Goal: Task Accomplishment & Management: Complete application form

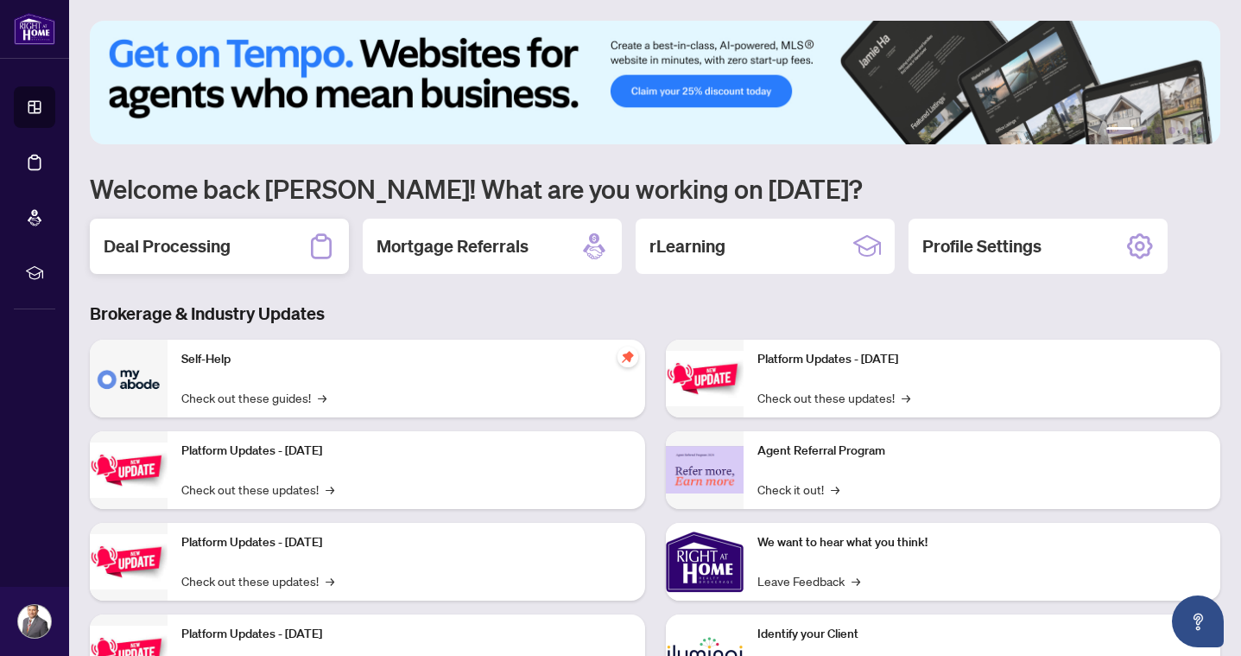
click at [205, 245] on h2 "Deal Processing" at bounding box center [167, 246] width 127 height 24
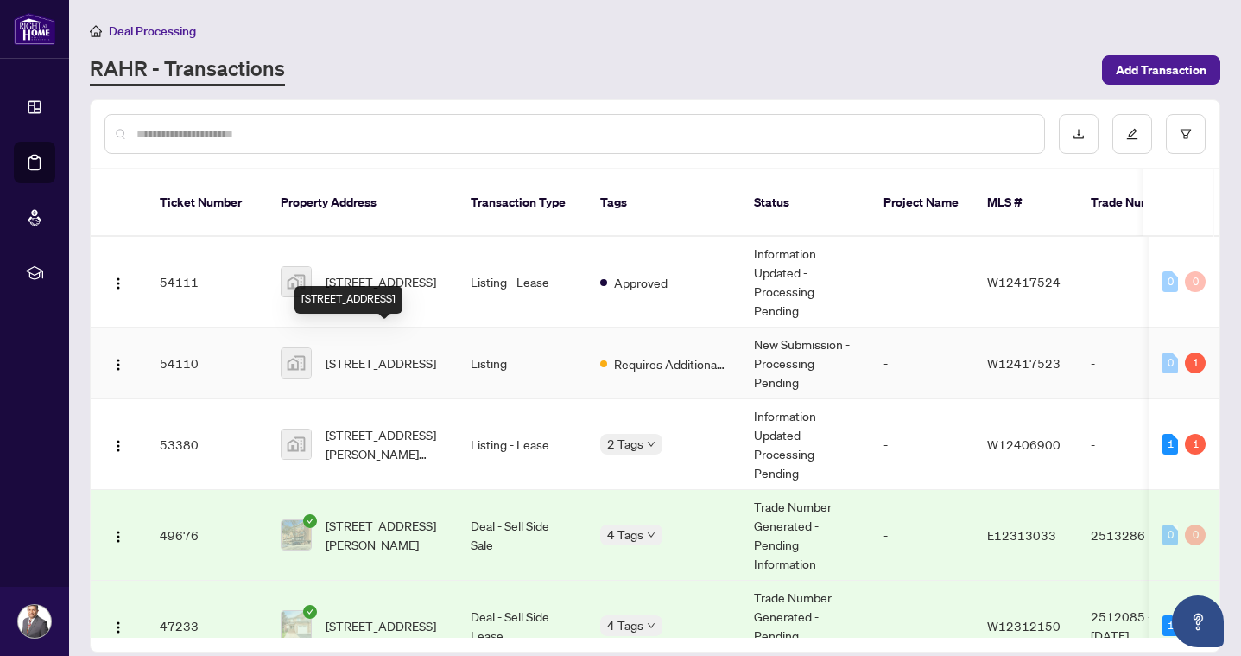
click at [379, 353] on span "[STREET_ADDRESS]" at bounding box center [381, 362] width 111 height 19
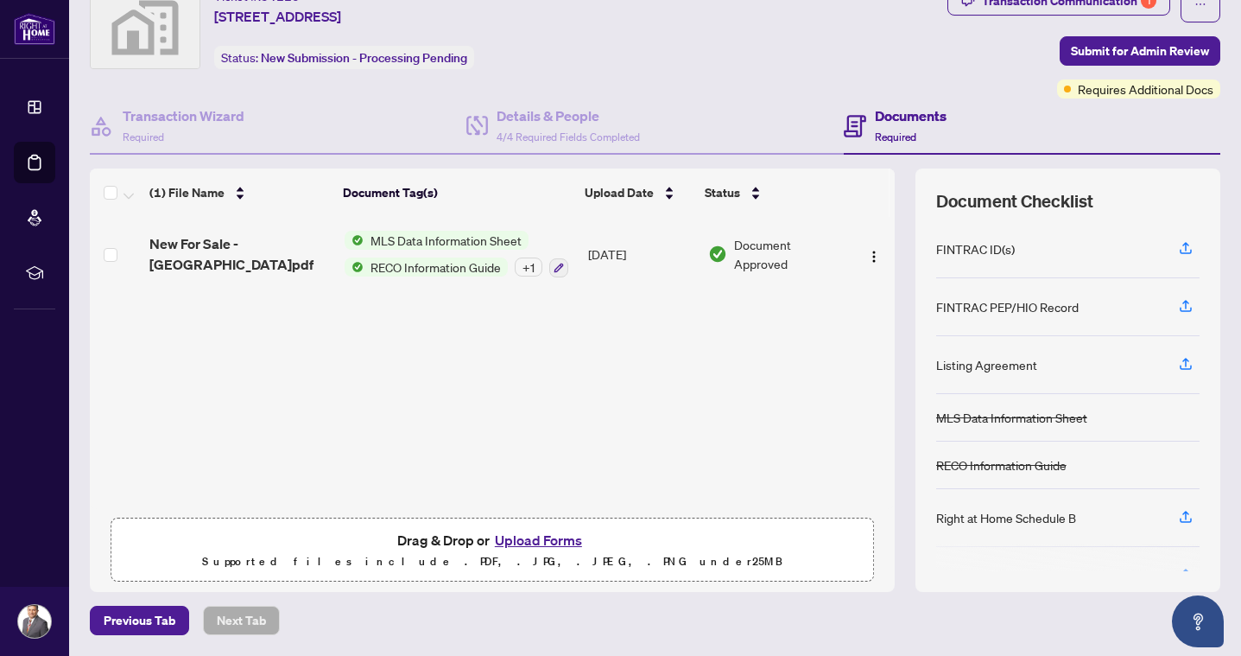
scroll to position [67, 0]
click at [548, 542] on button "Upload Forms" at bounding box center [539, 540] width 98 height 22
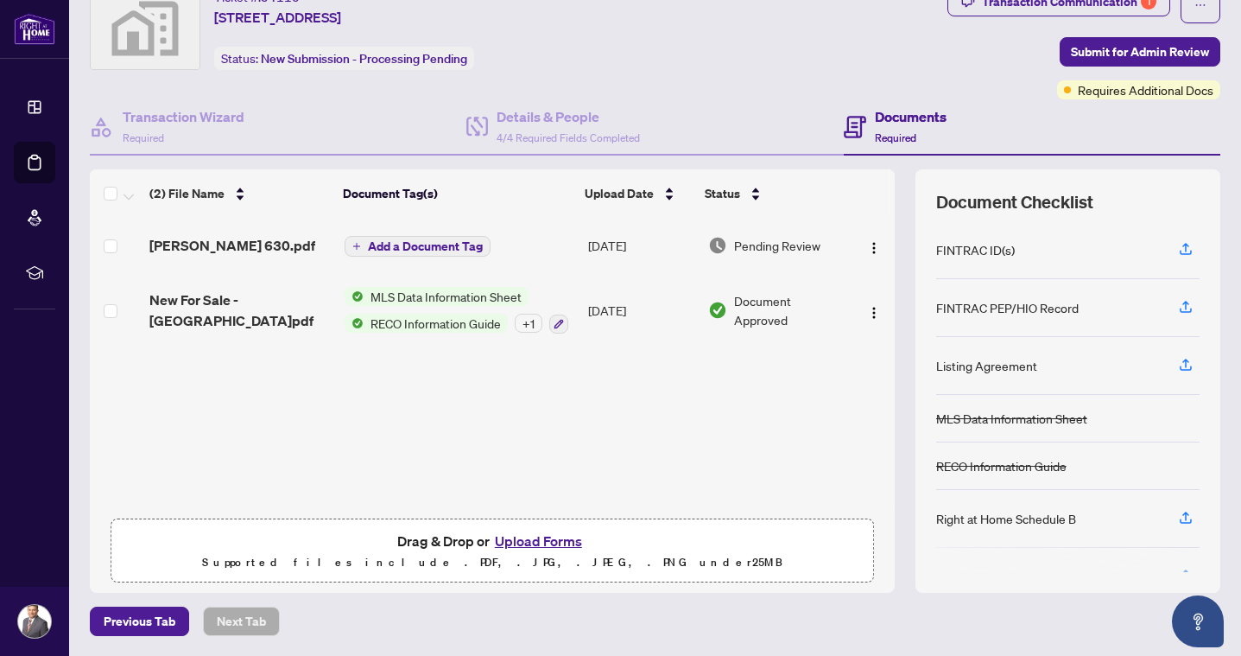
click at [426, 248] on span "Add a Document Tag" at bounding box center [425, 246] width 115 height 12
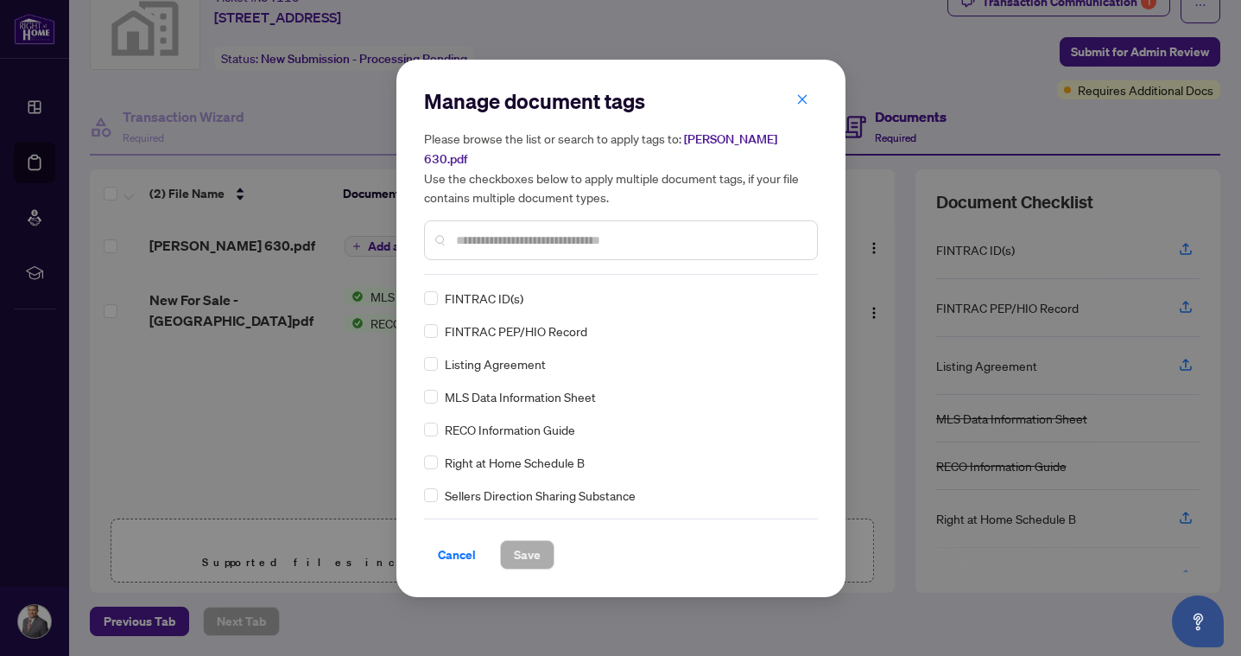
click at [476, 262] on div "Manage document tags Please browse the list or search to apply tags to: [PERSON…" at bounding box center [621, 180] width 394 height 187
click at [470, 231] on input "text" at bounding box center [629, 240] width 347 height 19
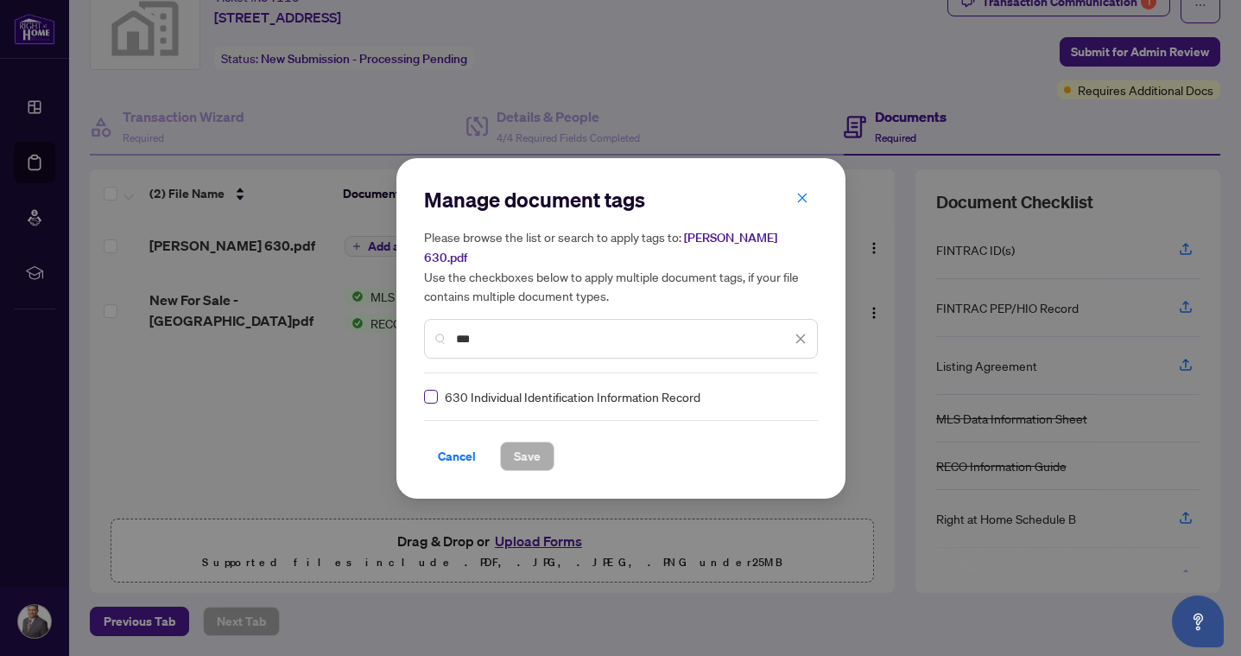
type input "***"
click at [515, 442] on span "Save" at bounding box center [527, 456] width 27 height 28
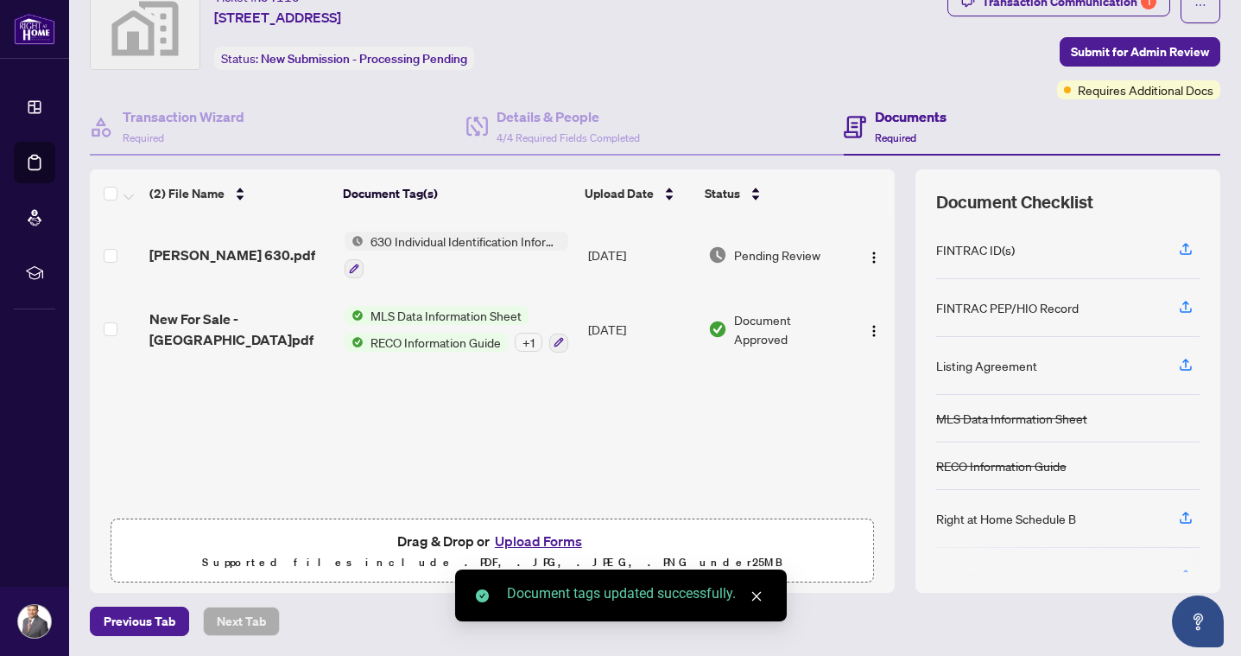
click at [529, 542] on button "Upload Forms" at bounding box center [539, 540] width 98 height 22
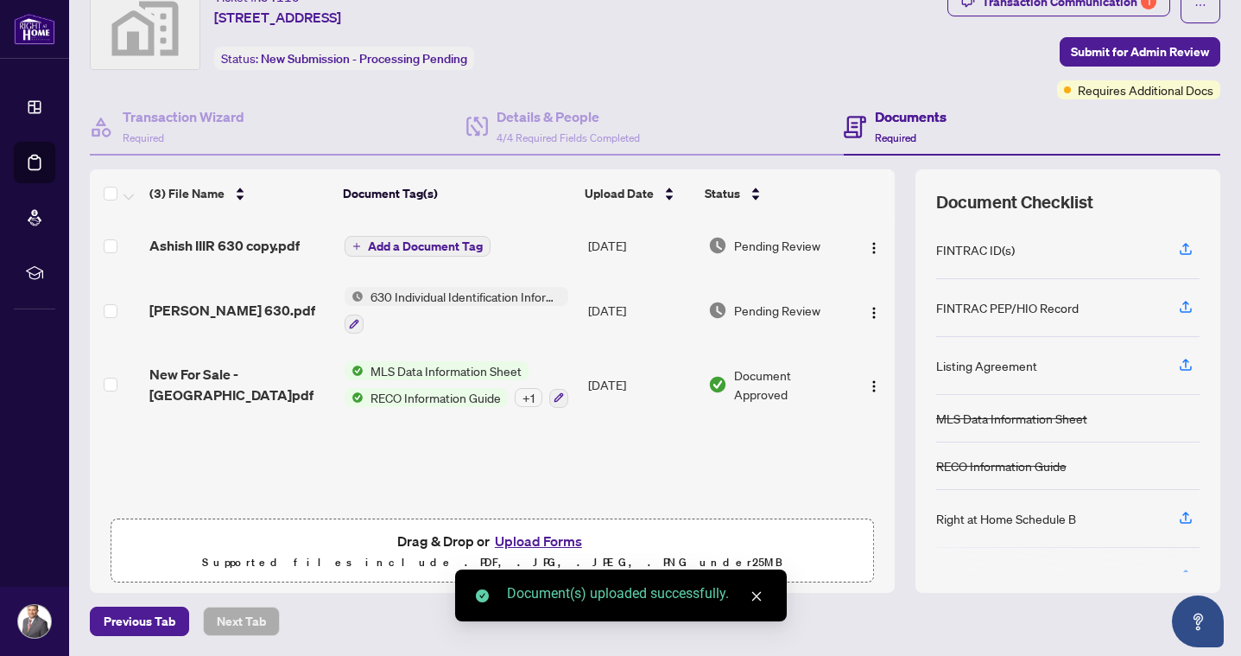
click at [428, 240] on span "Add a Document Tag" at bounding box center [425, 246] width 115 height 12
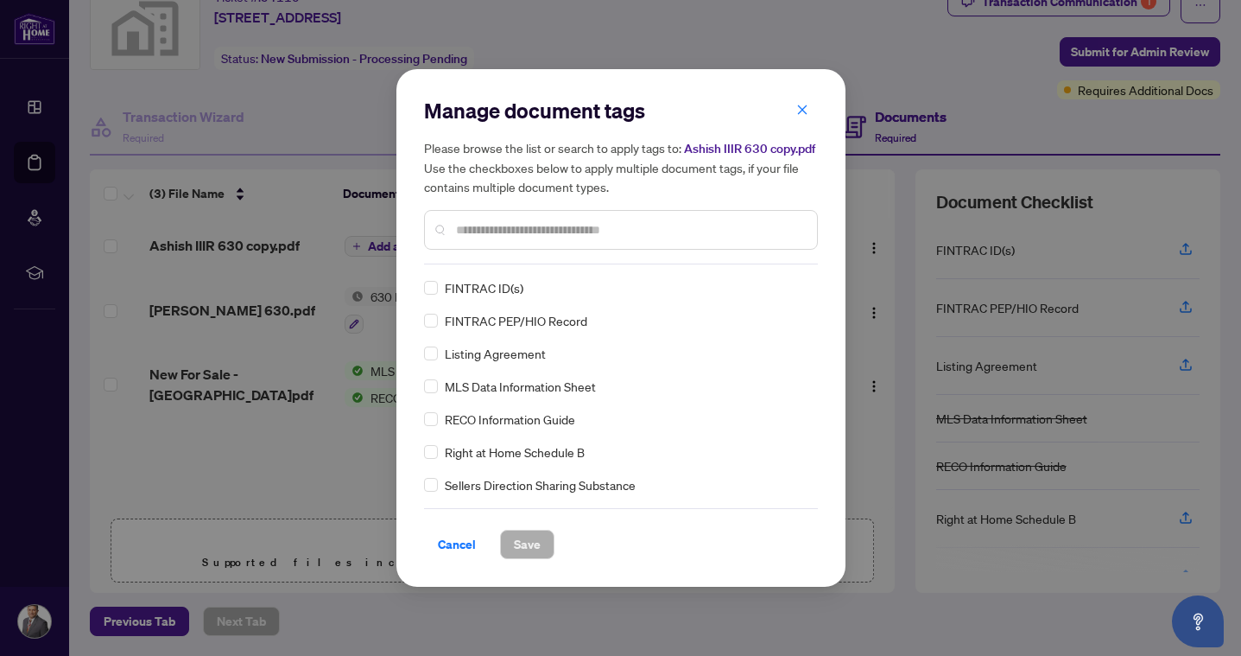
click at [488, 262] on div "Manage document tags Please browse the list or search to apply tags to: Ashish …" at bounding box center [621, 181] width 394 height 168
click at [488, 232] on input "text" at bounding box center [629, 229] width 347 height 19
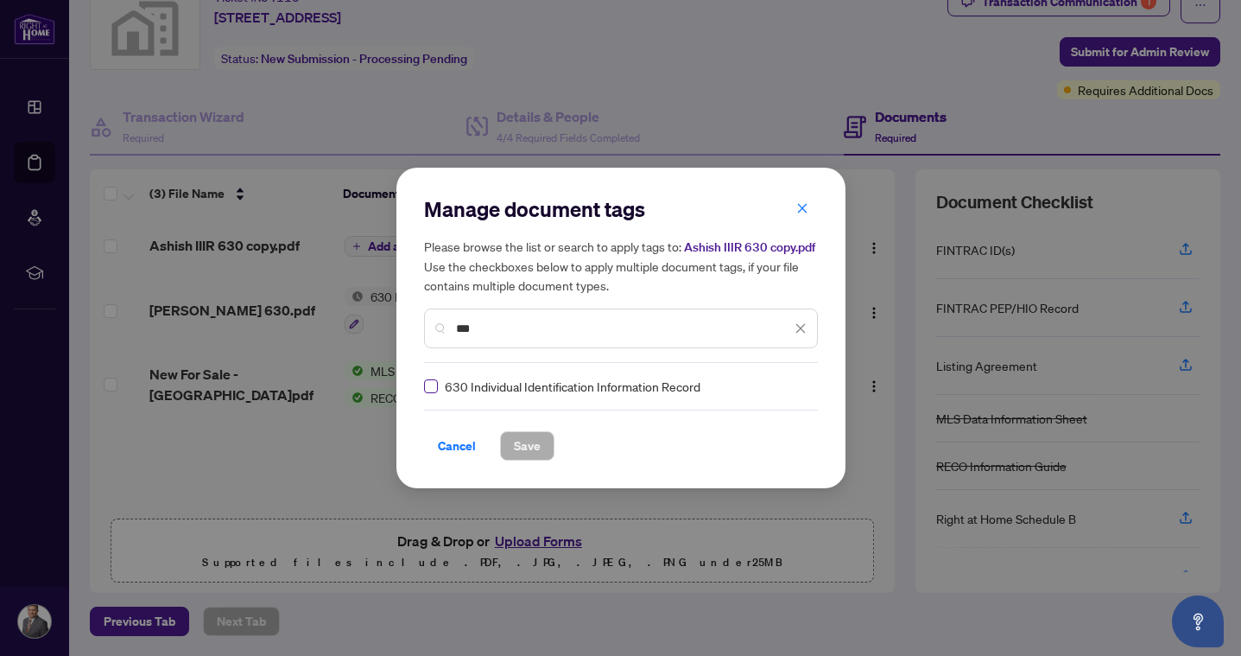
type input "***"
click at [517, 442] on span "Save" at bounding box center [527, 446] width 27 height 28
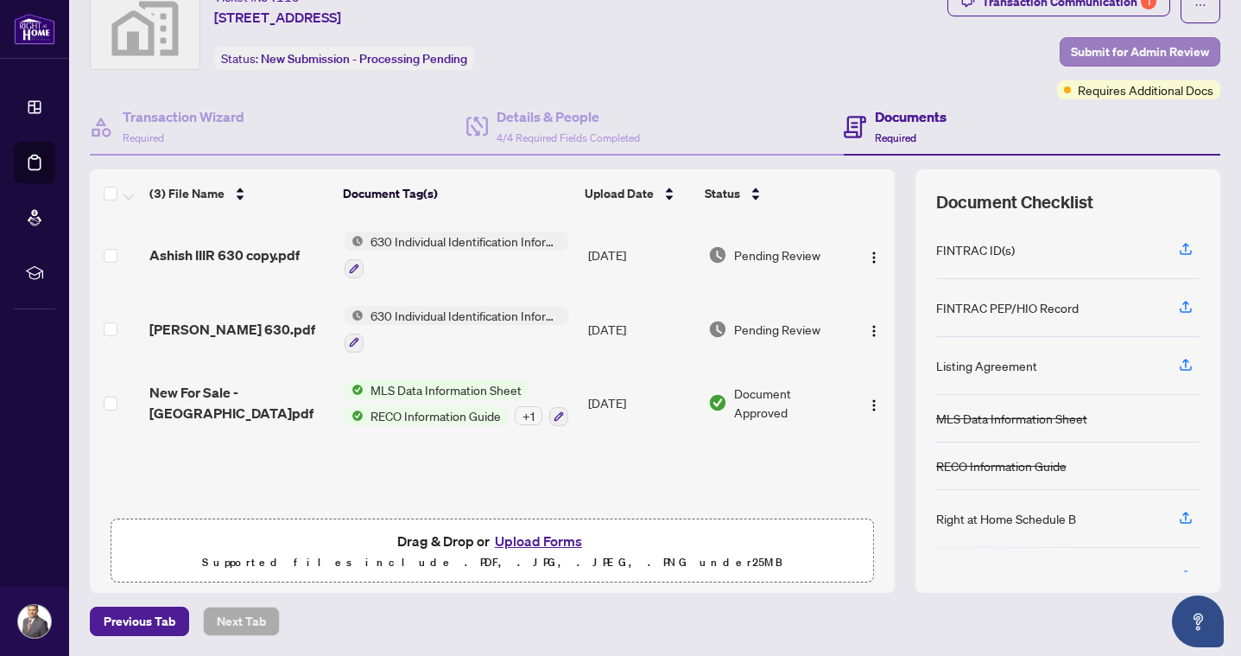
click at [1103, 54] on span "Submit for Admin Review" at bounding box center [1140, 52] width 138 height 28
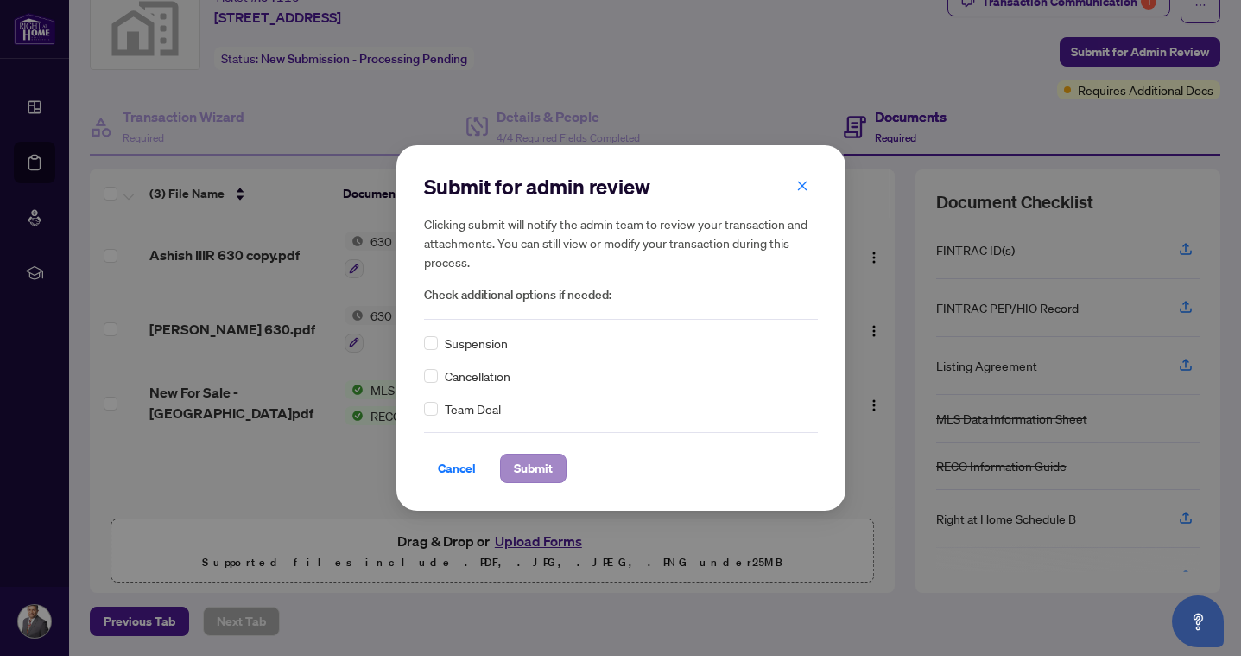
click at [538, 462] on span "Submit" at bounding box center [533, 468] width 39 height 28
